Goal: Navigation & Orientation: Find specific page/section

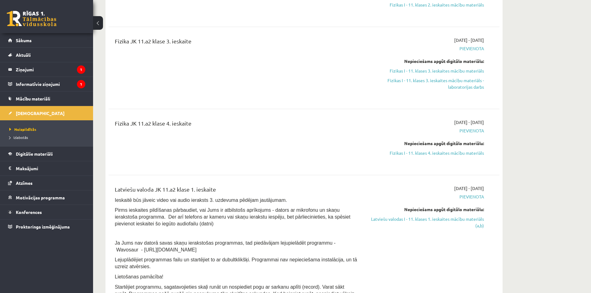
scroll to position [593, 0]
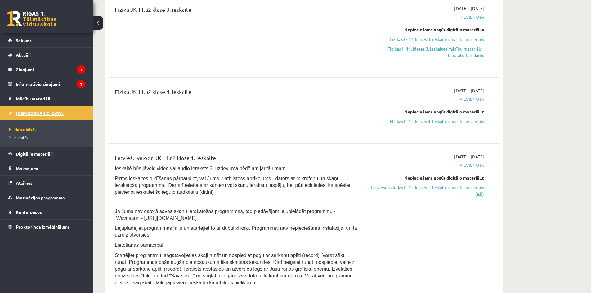
click at [23, 115] on span "[DEMOGRAPHIC_DATA]" at bounding box center [40, 113] width 49 height 6
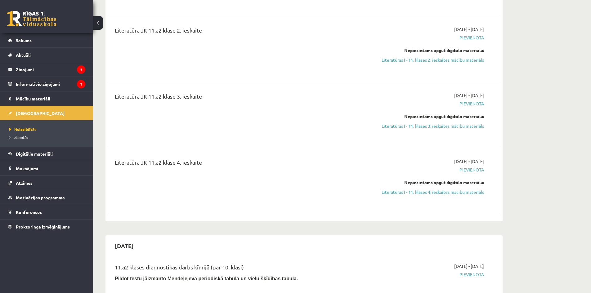
scroll to position [0, 0]
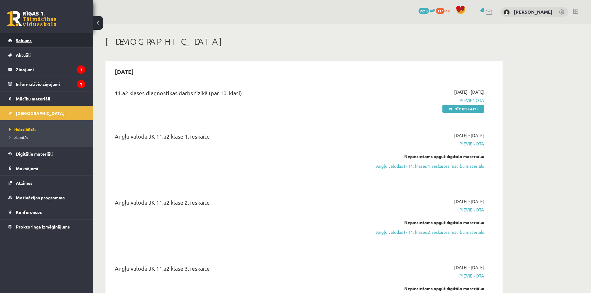
click at [25, 42] on span "Sākums" at bounding box center [24, 41] width 16 height 6
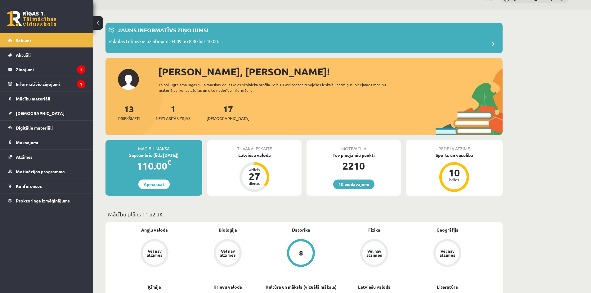
scroll to position [2, 0]
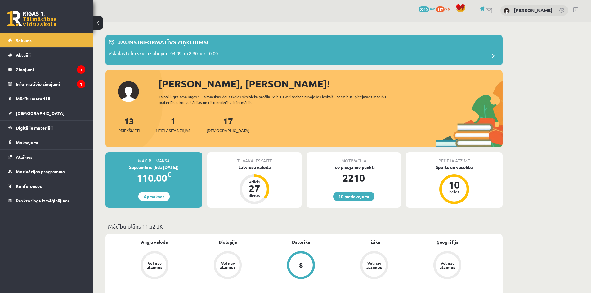
click at [173, 127] on div "1 Neizlasītās ziņas" at bounding box center [173, 123] width 35 height 19
click at [176, 130] on span "Neizlasītās ziņas" at bounding box center [173, 130] width 35 height 6
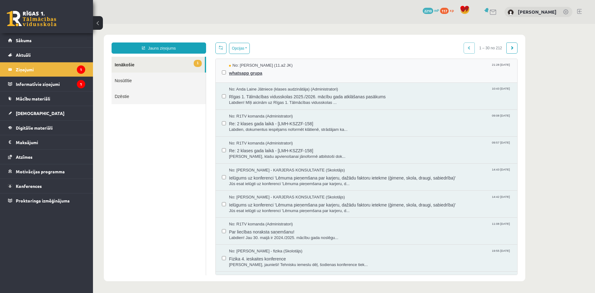
click at [252, 71] on span "whatsapp grupa" at bounding box center [370, 73] width 282 height 8
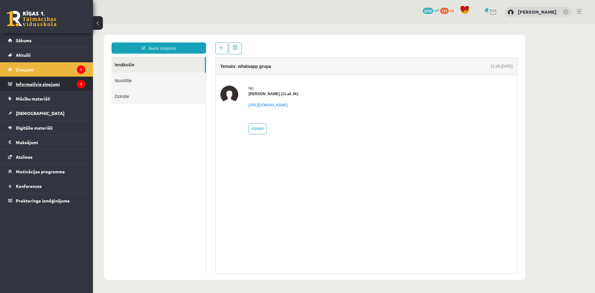
click at [38, 86] on legend "Informatīvie ziņojumi 1" at bounding box center [50, 84] width 69 height 14
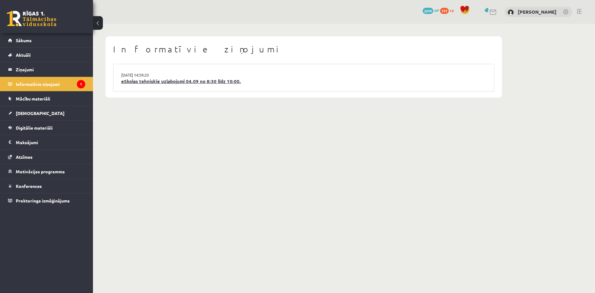
click at [153, 79] on link "eSkolas tehniskie uzlabojumi 04.09 no 8:30 līdz 10:00." at bounding box center [303, 81] width 365 height 7
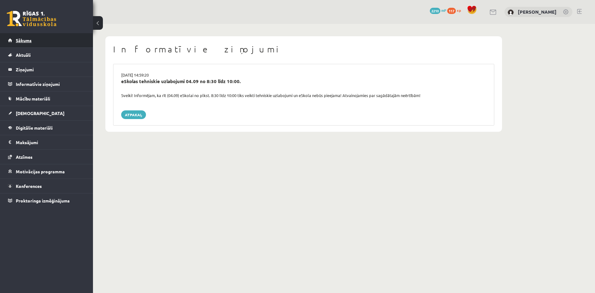
click at [24, 43] on link "Sākums" at bounding box center [46, 40] width 77 height 14
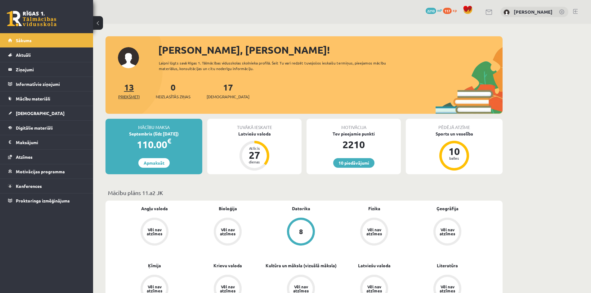
click at [132, 94] on span "Priekšmeti" at bounding box center [128, 97] width 21 height 6
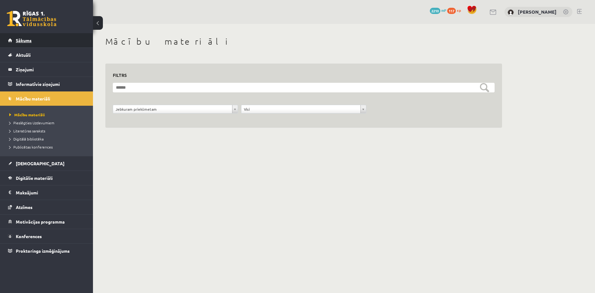
click at [24, 39] on span "Sākums" at bounding box center [24, 41] width 16 height 6
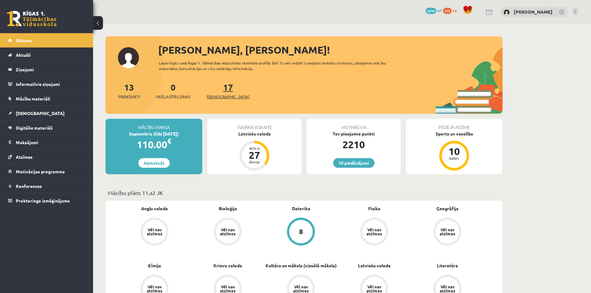
click at [224, 100] on span "[DEMOGRAPHIC_DATA]" at bounding box center [228, 97] width 43 height 6
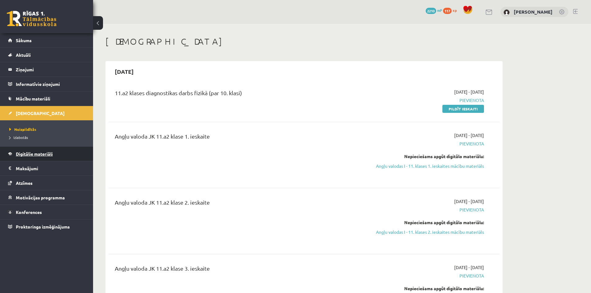
click at [35, 158] on link "Digitālie materiāli" at bounding box center [46, 154] width 77 height 14
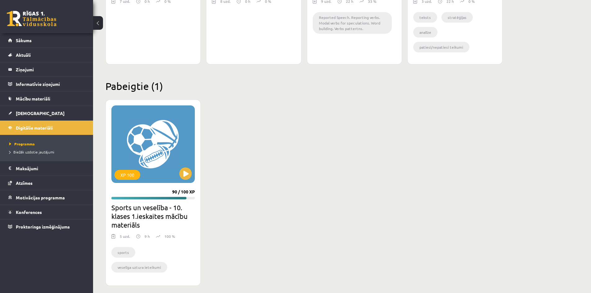
scroll to position [1275, 0]
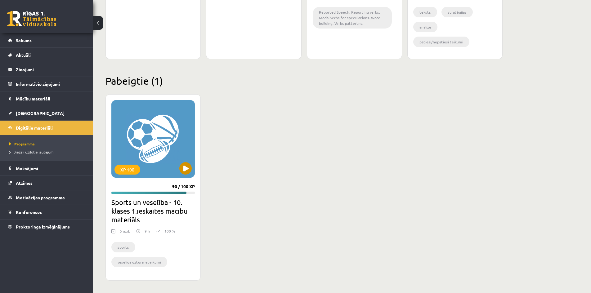
click at [157, 139] on div "XP 100" at bounding box center [152, 139] width 83 height 78
click at [159, 158] on div "XP 100" at bounding box center [152, 139] width 83 height 78
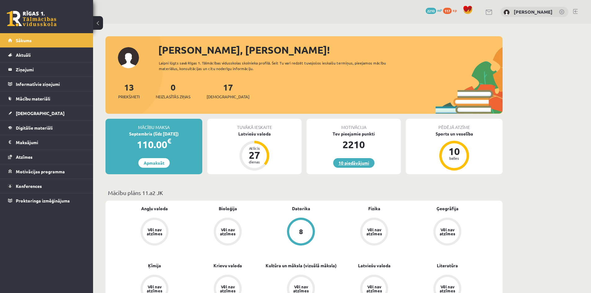
click at [367, 163] on link "10 piedāvājumi" at bounding box center [353, 163] width 41 height 10
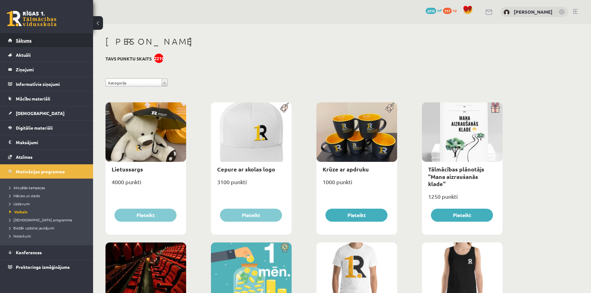
click at [25, 39] on span "Sākums" at bounding box center [24, 41] width 16 height 6
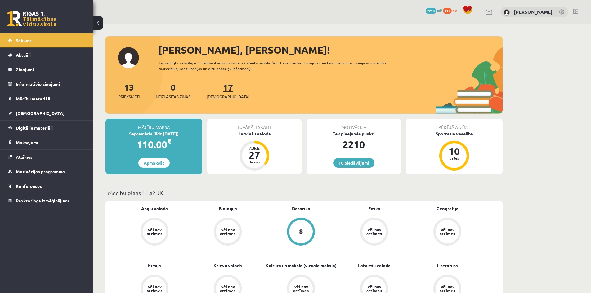
click at [224, 96] on span "[DEMOGRAPHIC_DATA]" at bounding box center [228, 97] width 43 height 6
